Goal: Find specific page/section

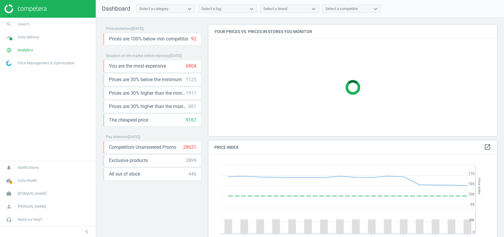
scroll to position [148, 294]
click at [24, 49] on span "Analytics" at bounding box center [25, 50] width 15 height 5
click at [17, 70] on span "Products" at bounding box center [13, 71] width 14 height 5
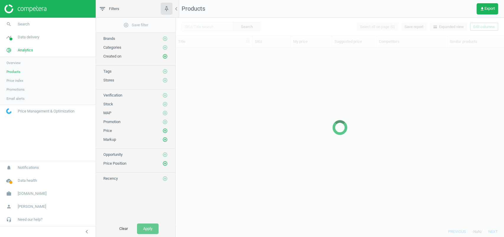
scroll to position [166, 322]
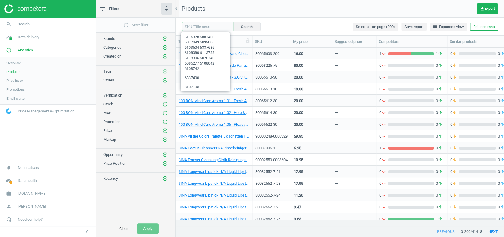
click at [212, 25] on input "text" at bounding box center [207, 26] width 52 height 9
paste input "80069829-100"
type input "80069829-100"
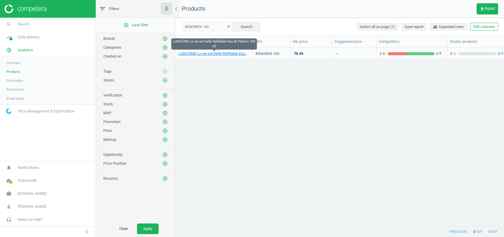
click at [223, 53] on link "LANCÔME La vie est belle Refillable Eau de Parfum 100 ml" at bounding box center [214, 53] width 71 height 5
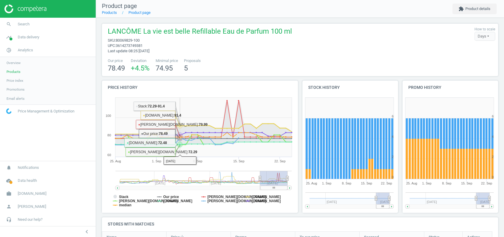
scroll to position [117, 0]
